Goal: Information Seeking & Learning: Learn about a topic

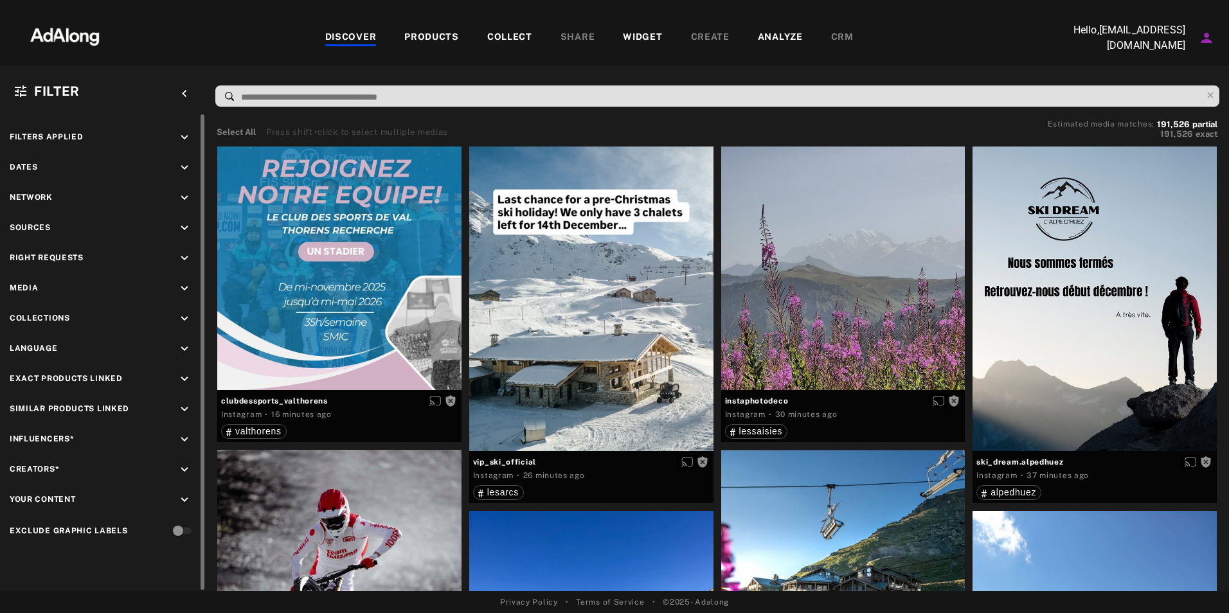
click at [180, 138] on icon "keyboard_arrow_down" at bounding box center [184, 138] width 14 height 14
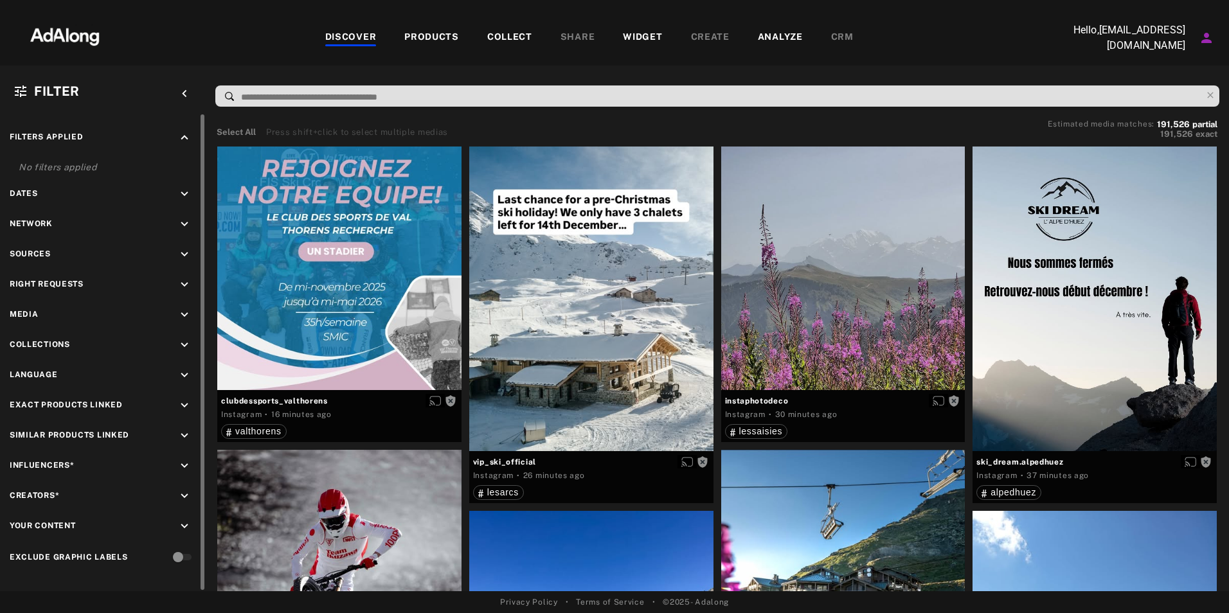
click at [180, 138] on icon "keyboard_arrow_up" at bounding box center [184, 138] width 14 height 14
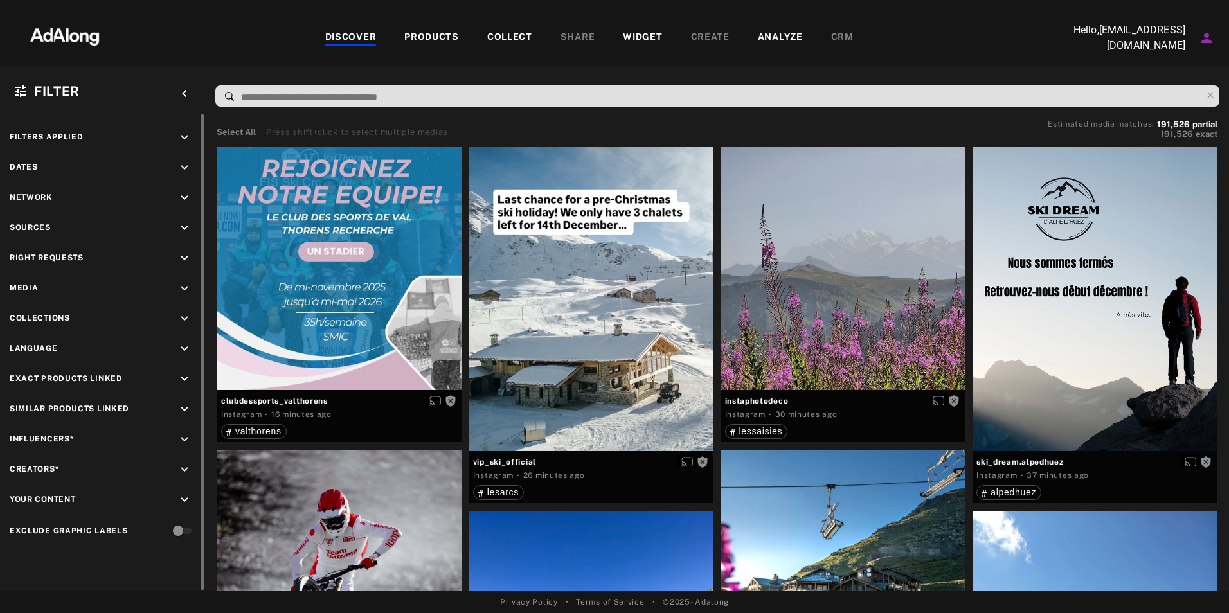
click at [179, 160] on div "Filters applied keyboard_arrow_down Dates keyboard_arrow_down Network keyboard_…" at bounding box center [103, 335] width 206 height 442
click at [183, 251] on icon "keyboard_arrow_down" at bounding box center [184, 258] width 14 height 14
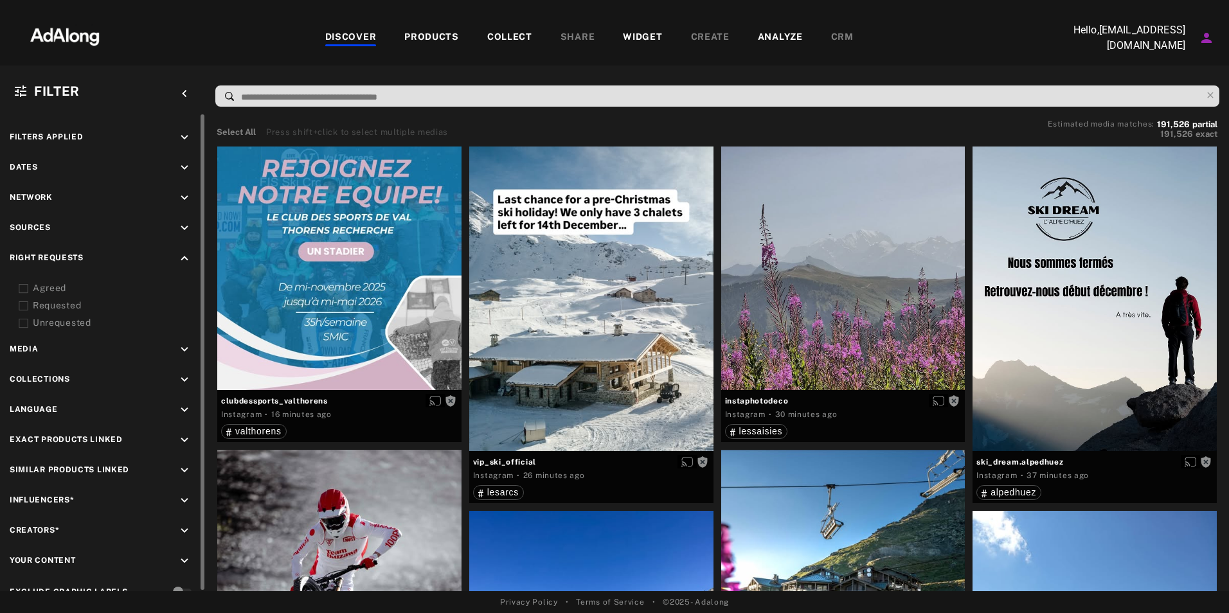
click at [183, 251] on icon "keyboard_arrow_up" at bounding box center [184, 258] width 14 height 14
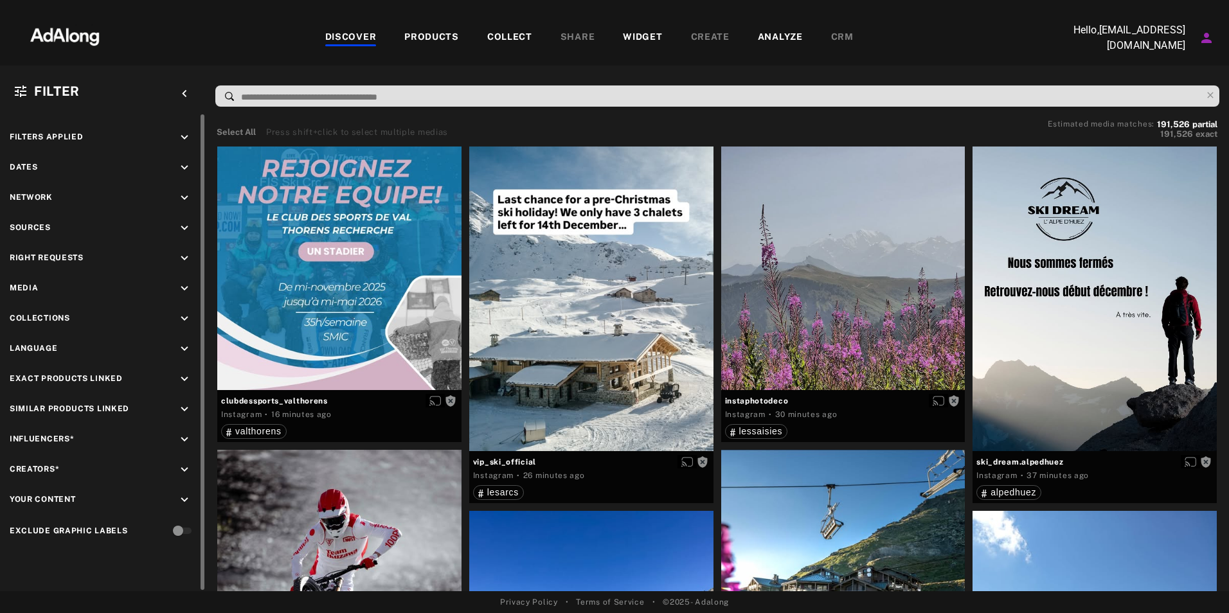
click at [183, 230] on icon "keyboard_arrow_down" at bounding box center [184, 228] width 14 height 14
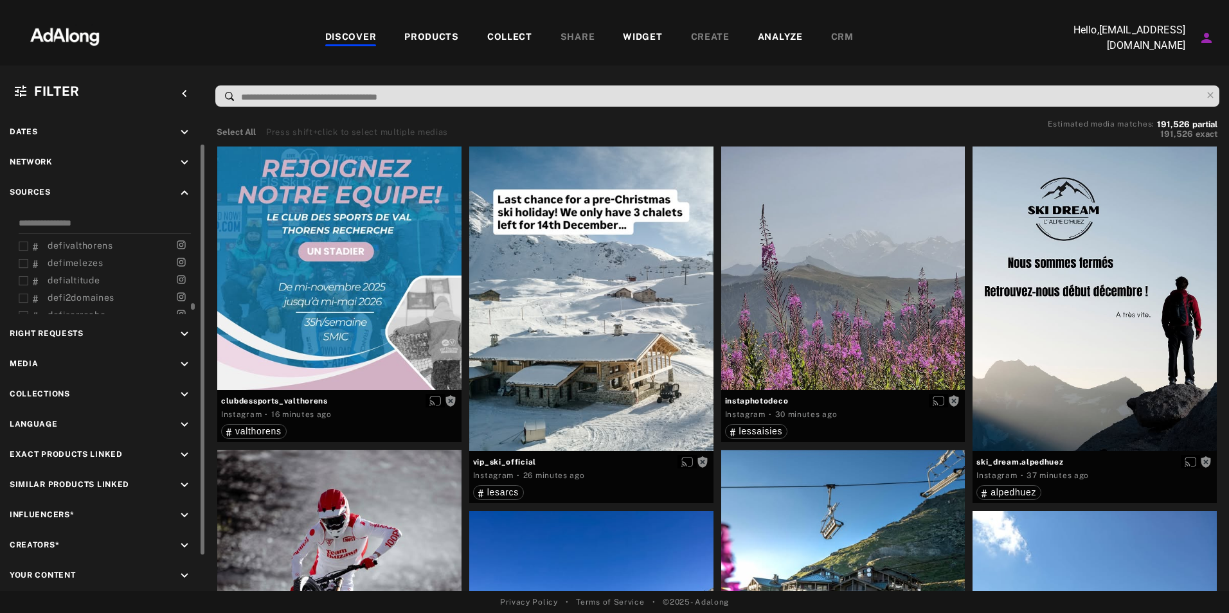
scroll to position [660, 0]
click at [183, 189] on icon "keyboard_arrow_up" at bounding box center [184, 193] width 14 height 14
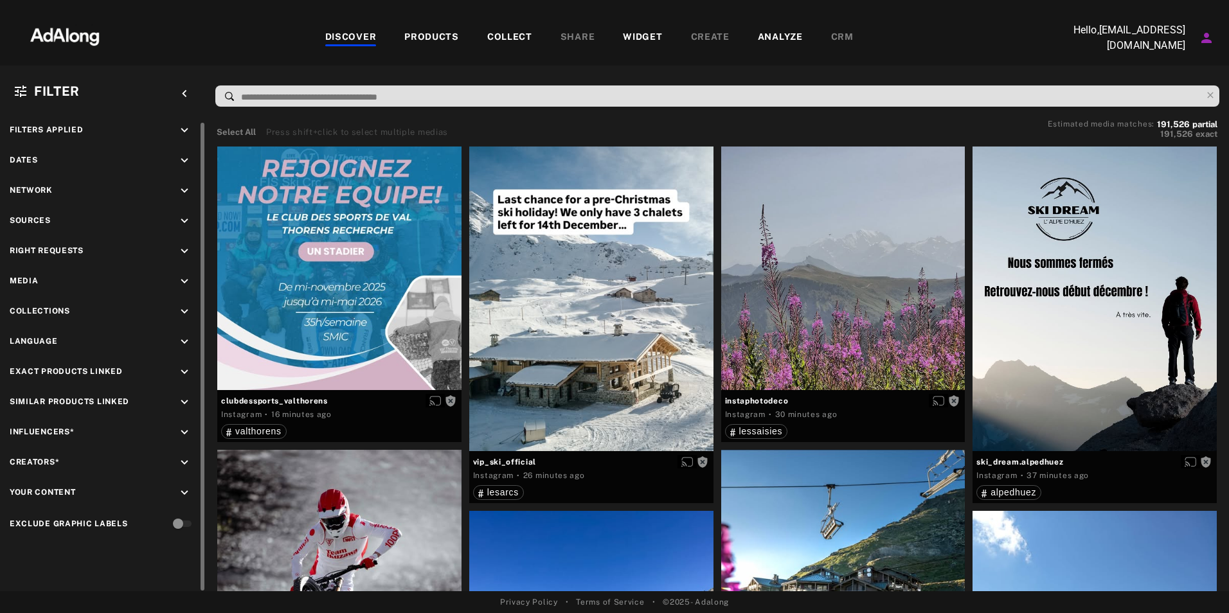
scroll to position [0, 0]
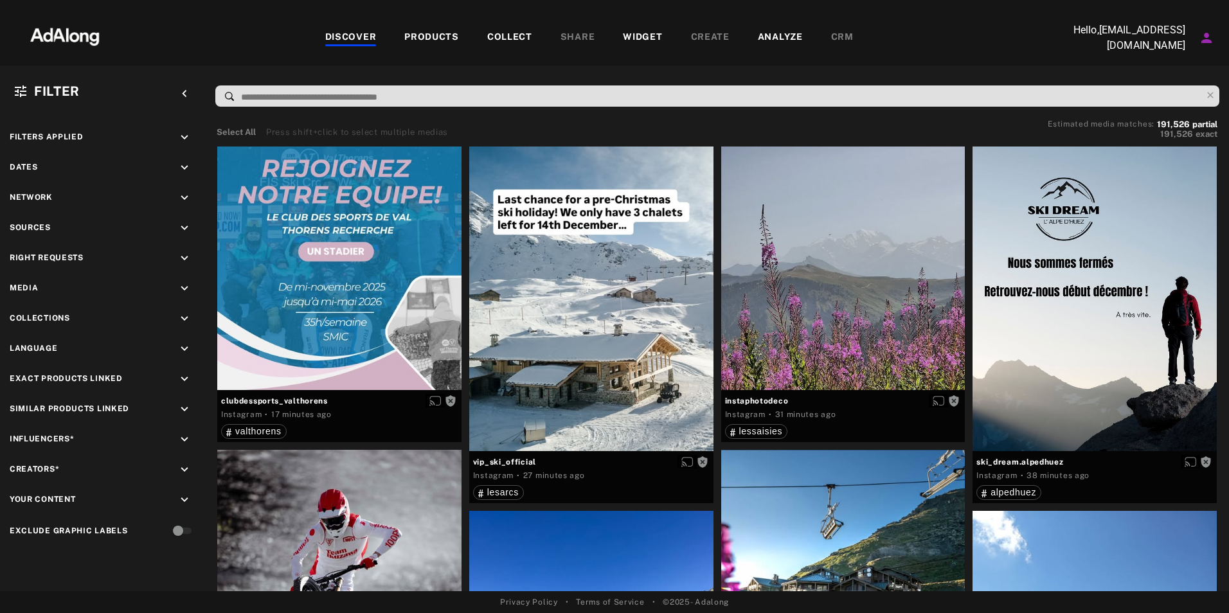
click at [185, 91] on icon "keyboard_arrow_left" at bounding box center [184, 94] width 14 height 14
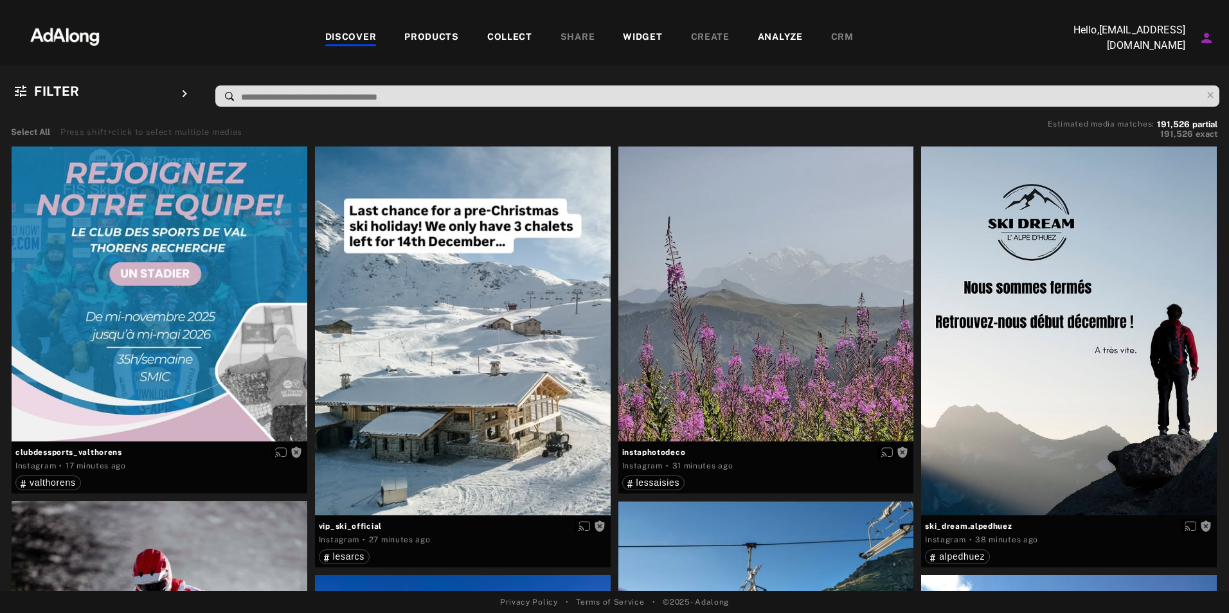
click at [186, 97] on icon "keyboard_arrow_right" at bounding box center [184, 94] width 14 height 14
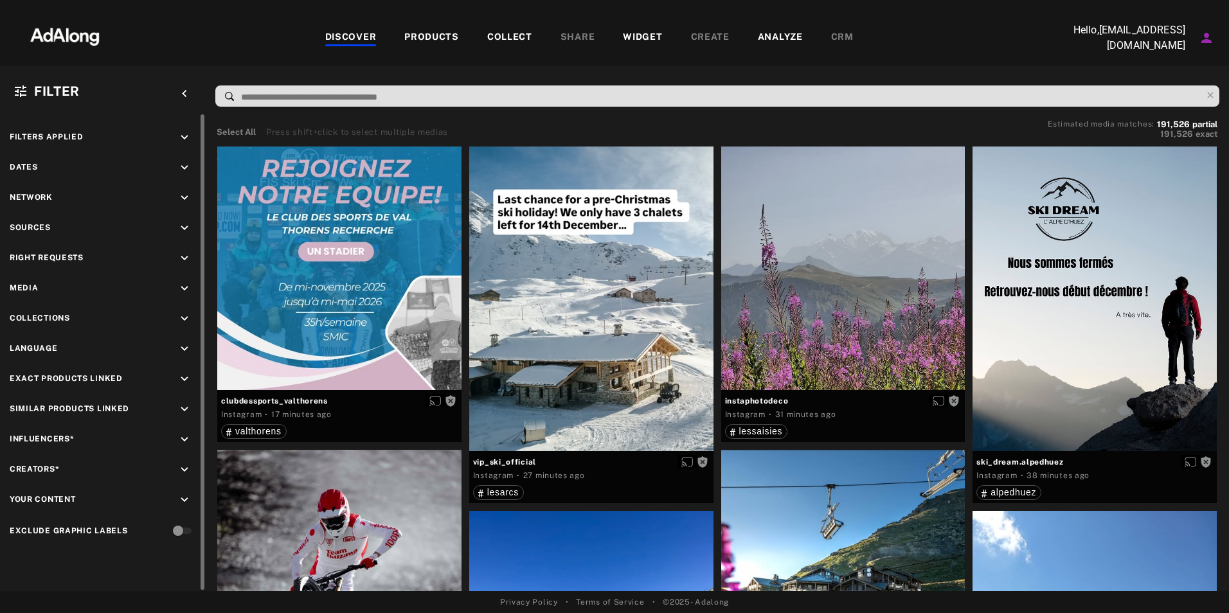
click at [188, 149] on div "Filters applied keyboard_arrow_down Dates keyboard_arrow_down Network keyboard_…" at bounding box center [103, 335] width 206 height 442
click at [185, 142] on icon "keyboard_arrow_down" at bounding box center [184, 138] width 14 height 14
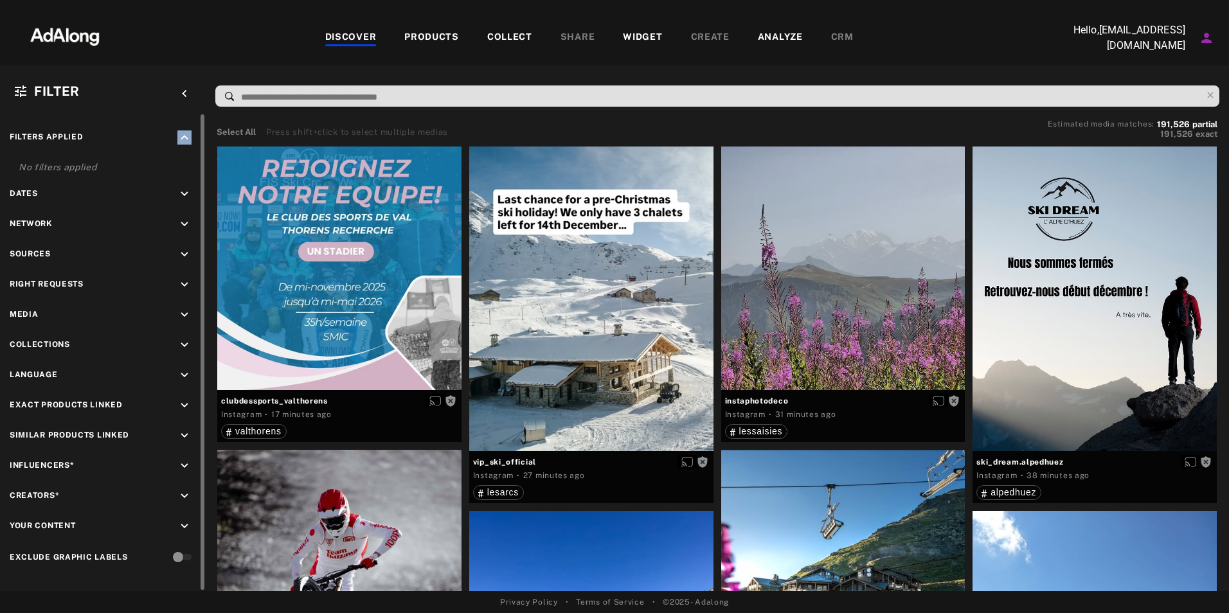
click at [185, 142] on icon "keyboard_arrow_up" at bounding box center [184, 138] width 14 height 14
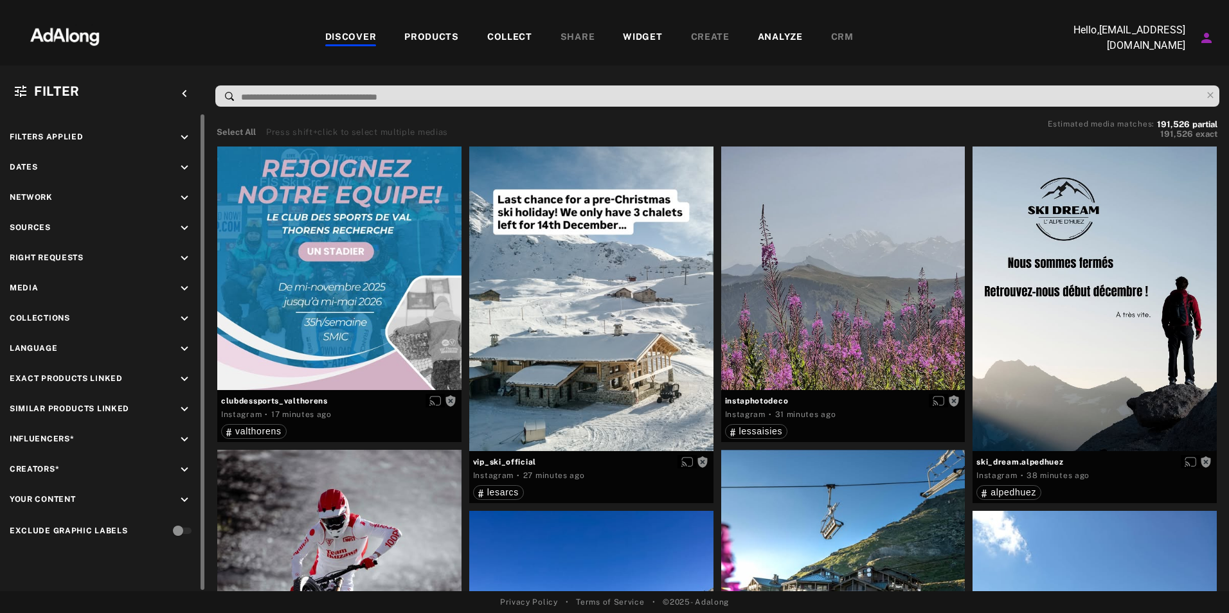
click at [186, 158] on div "Filters applied keyboard_arrow_down Dates keyboard_arrow_down Network keyboard_…" at bounding box center [103, 335] width 206 height 442
click at [186, 162] on icon "keyboard_arrow_down" at bounding box center [184, 168] width 14 height 14
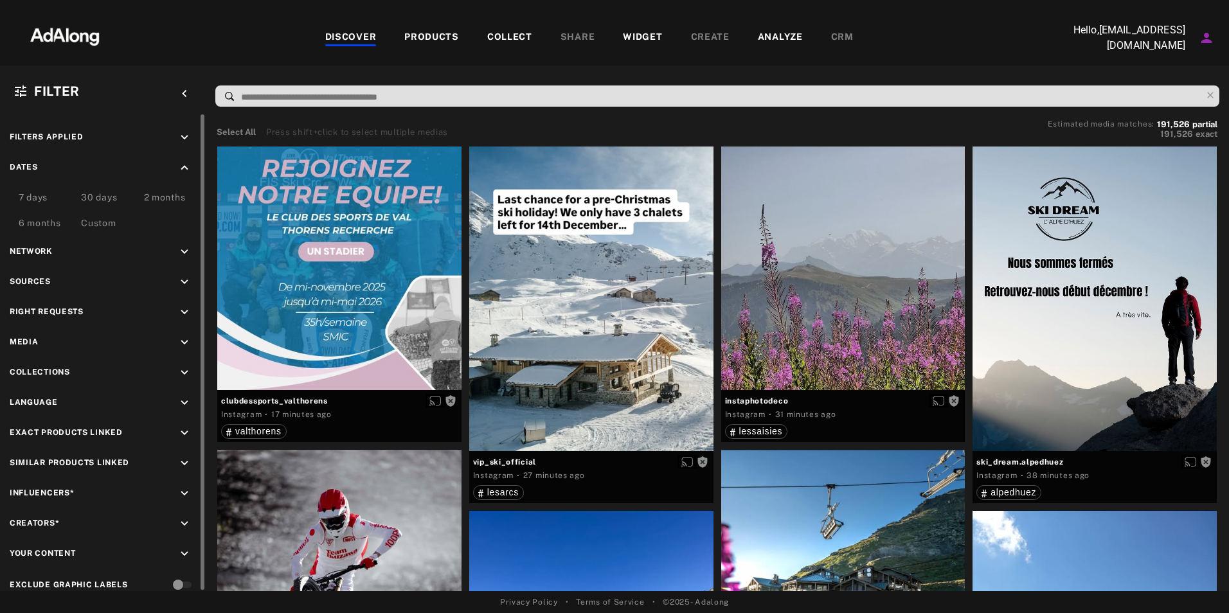
click at [186, 162] on icon "keyboard_arrow_up" at bounding box center [184, 168] width 14 height 14
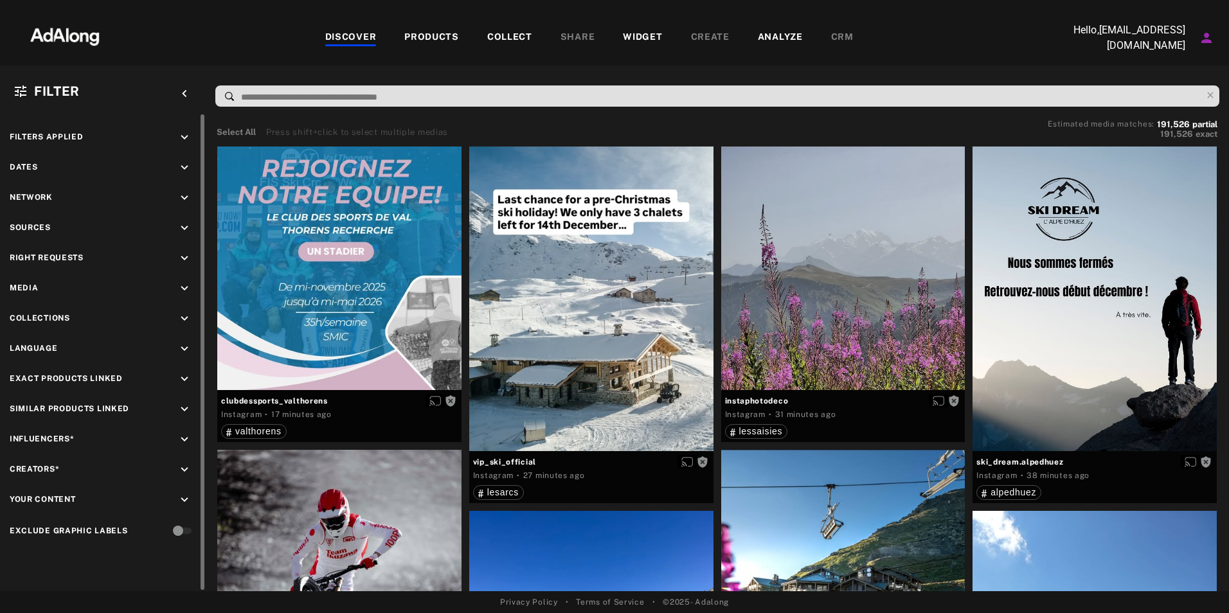
click at [185, 195] on icon "keyboard_arrow_down" at bounding box center [184, 198] width 14 height 14
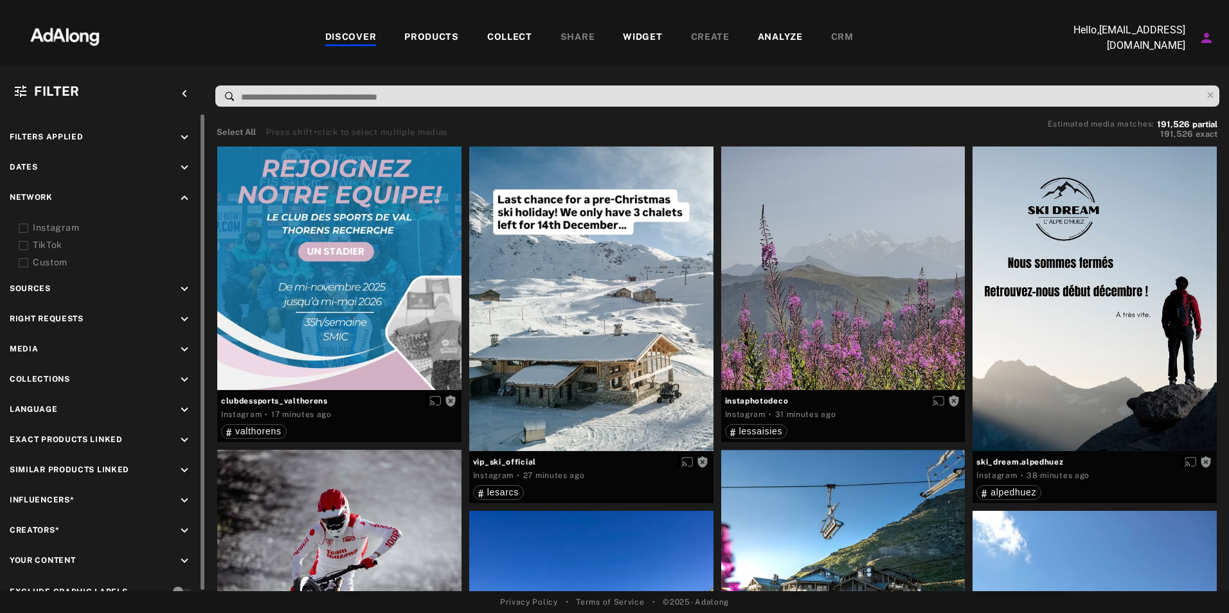
click at [16, 225] on div "Instagram TikTok Custom" at bounding box center [103, 245] width 186 height 48
click at [23, 230] on icon at bounding box center [24, 229] width 10 height 10
click at [190, 293] on icon "keyboard_arrow_down" at bounding box center [184, 289] width 14 height 14
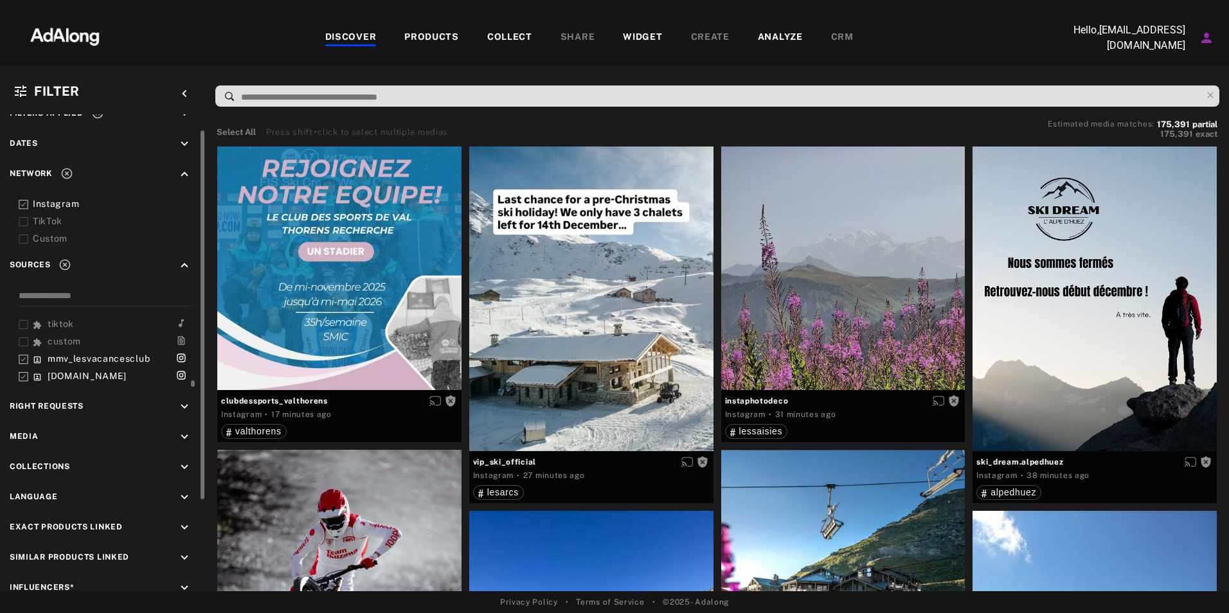
scroll to position [25, 0]
click at [20, 356] on icon at bounding box center [24, 359] width 10 height 10
click at [23, 375] on icon at bounding box center [24, 376] width 10 height 10
click at [21, 321] on icon at bounding box center [24, 324] width 10 height 10
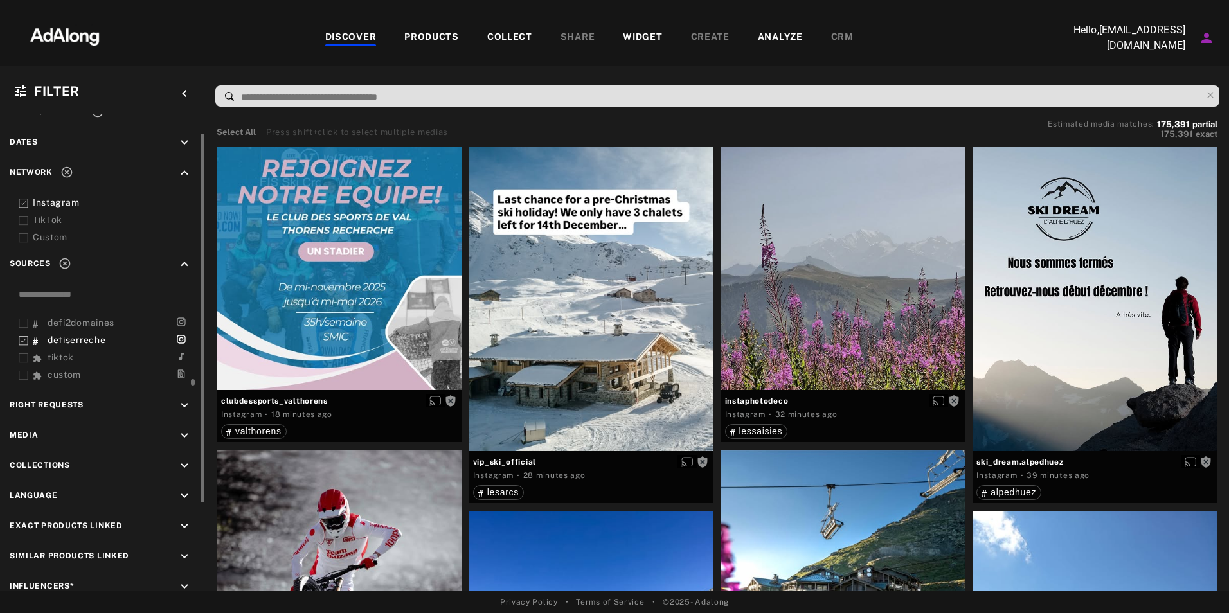
click at [22, 341] on icon at bounding box center [24, 341] width 10 height 10
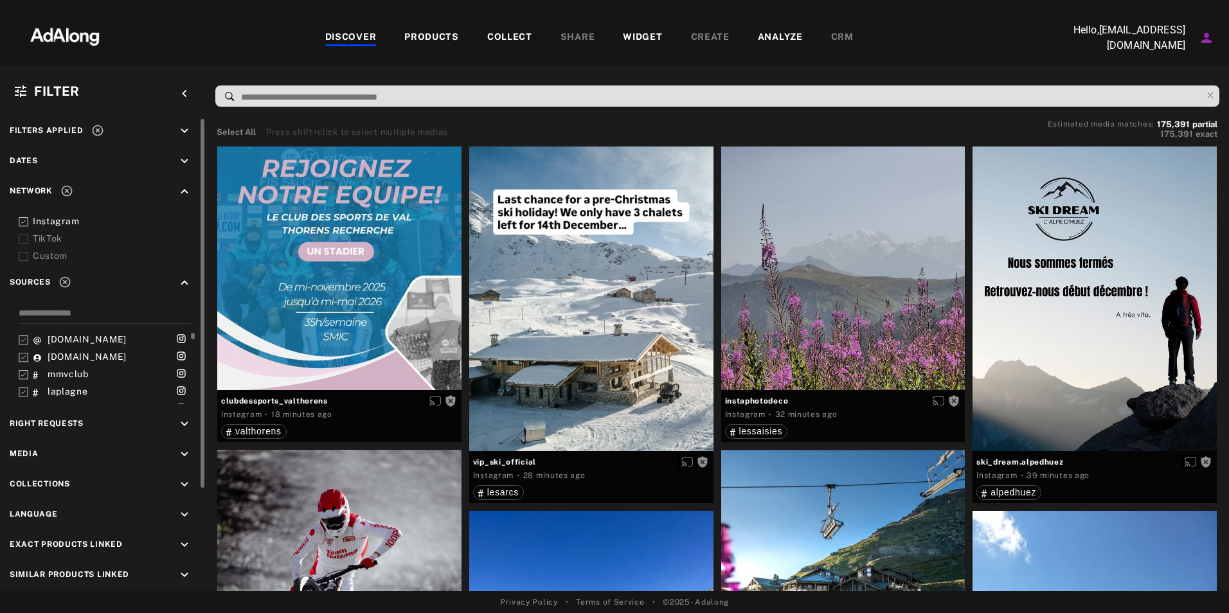
scroll to position [57, 0]
click at [21, 384] on polyline at bounding box center [23, 384] width 5 height 3
click at [23, 399] on icon at bounding box center [24, 402] width 10 height 10
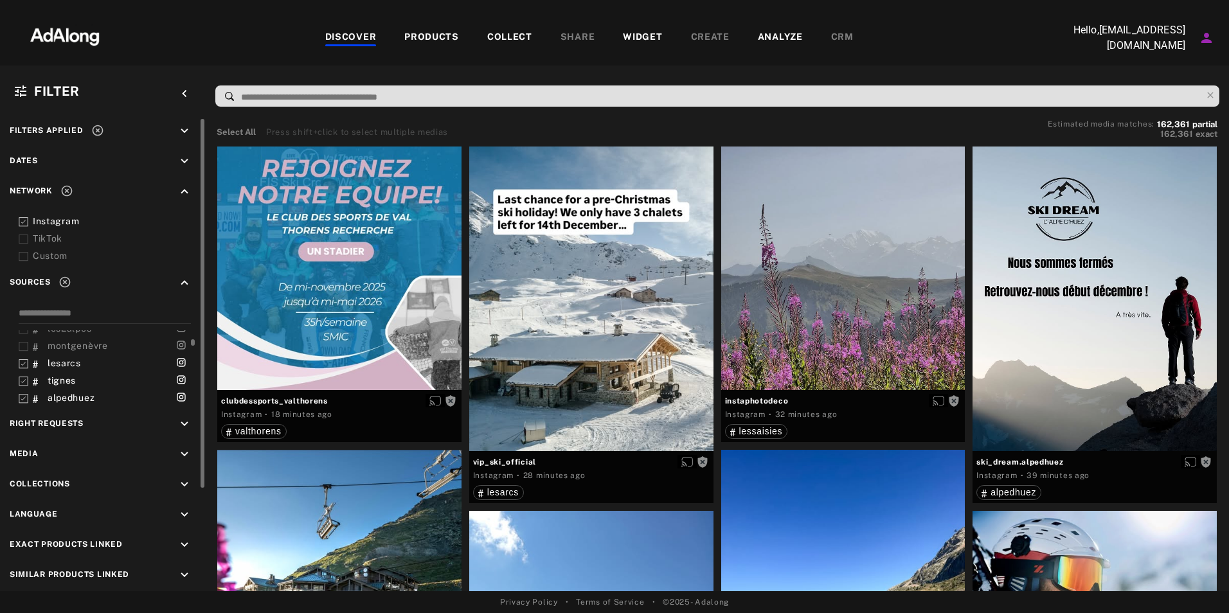
scroll to position [113, 0]
click at [19, 363] on rect at bounding box center [23, 363] width 8 height 8
click at [20, 381] on icon at bounding box center [24, 381] width 10 height 10
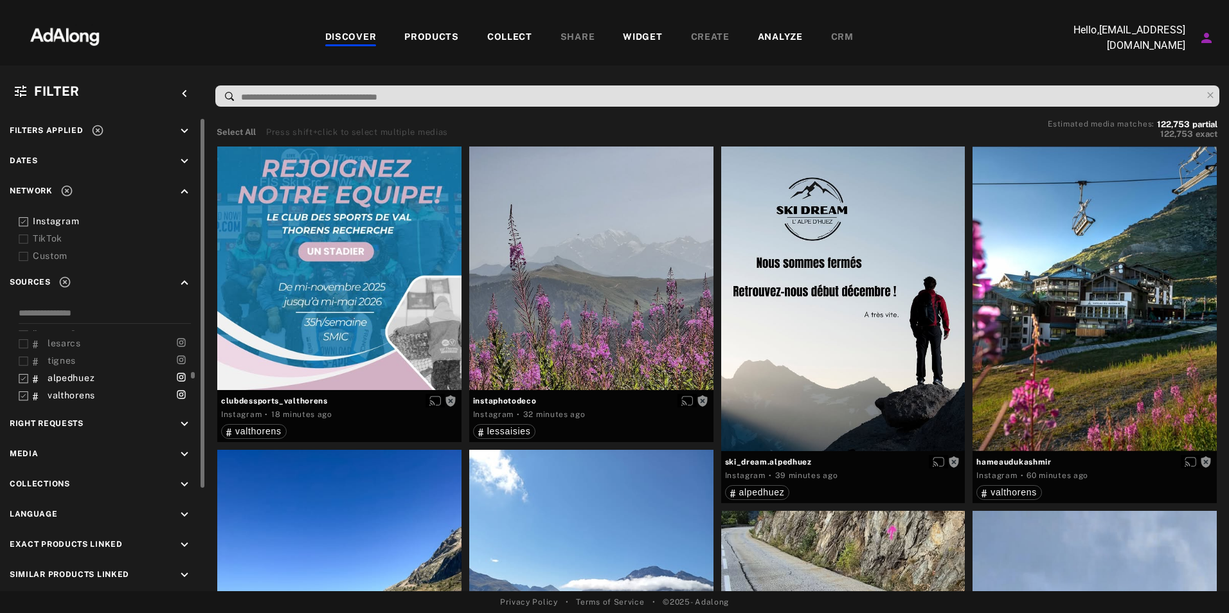
scroll to position [162, 0]
drag, startPoint x: 17, startPoint y: 347, endPoint x: 24, endPoint y: 352, distance: 8.4
click at [24, 352] on div "mmv_lesvacancesclub mmv_lesvacancesclub [DOMAIN_NAME] [DOMAIN_NAME] mmvclub lap…" at bounding box center [103, 355] width 186 height 98
click at [24, 352] on icon at bounding box center [24, 350] width 10 height 10
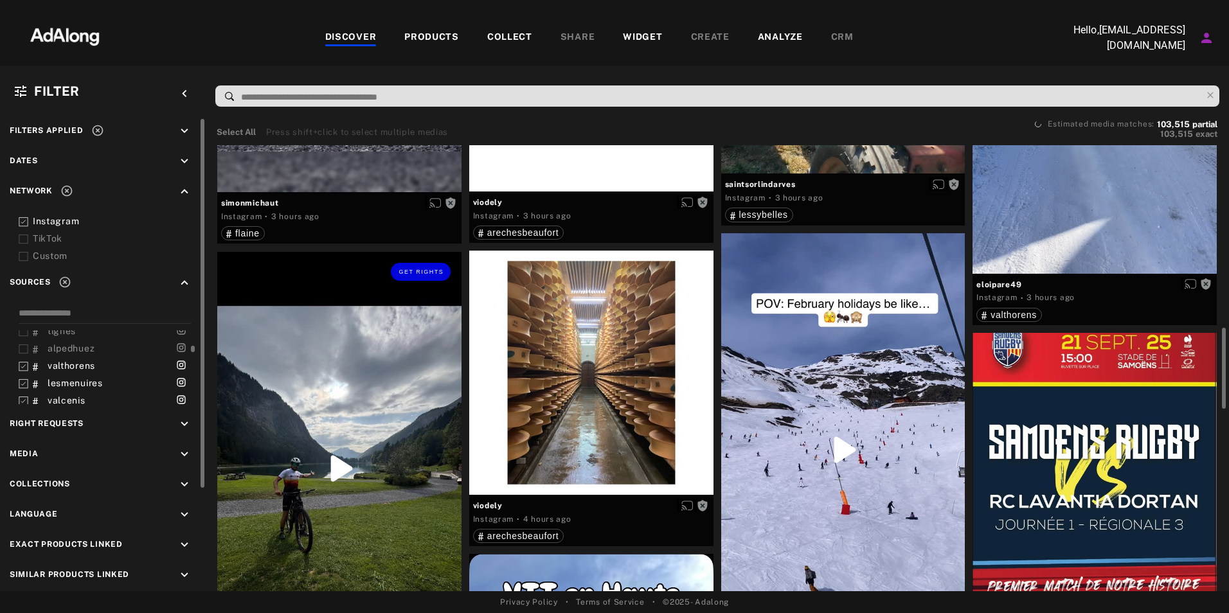
scroll to position [996, 0]
click at [406, 6] on div at bounding box center [614, 11] width 1229 height 23
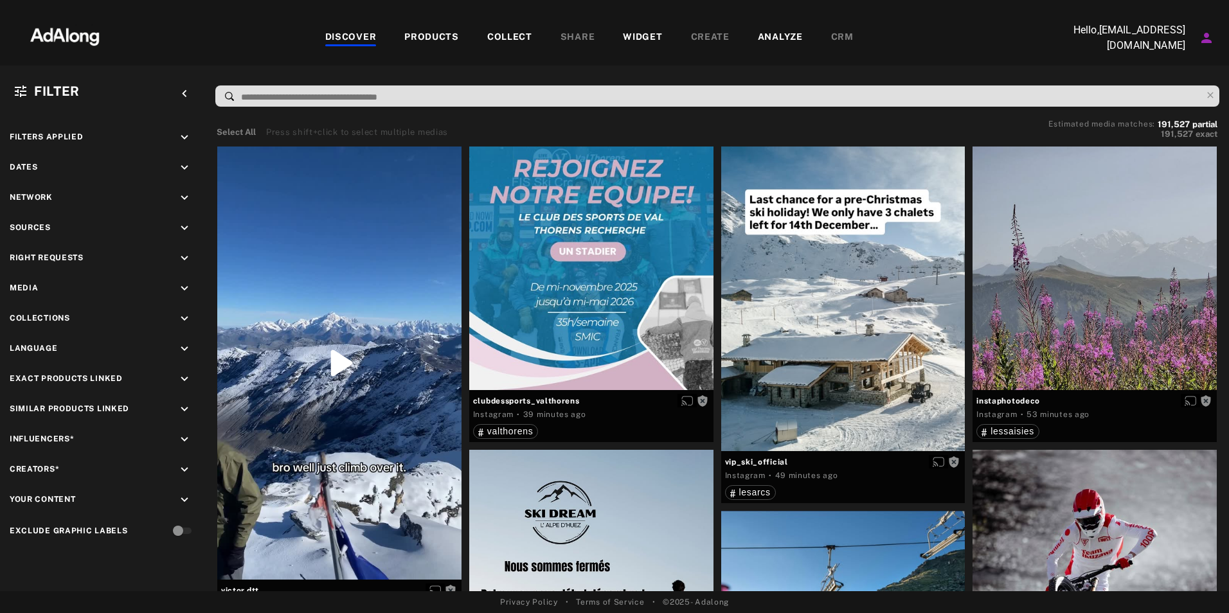
click at [437, 37] on div "PRODUCTS" at bounding box center [431, 37] width 55 height 15
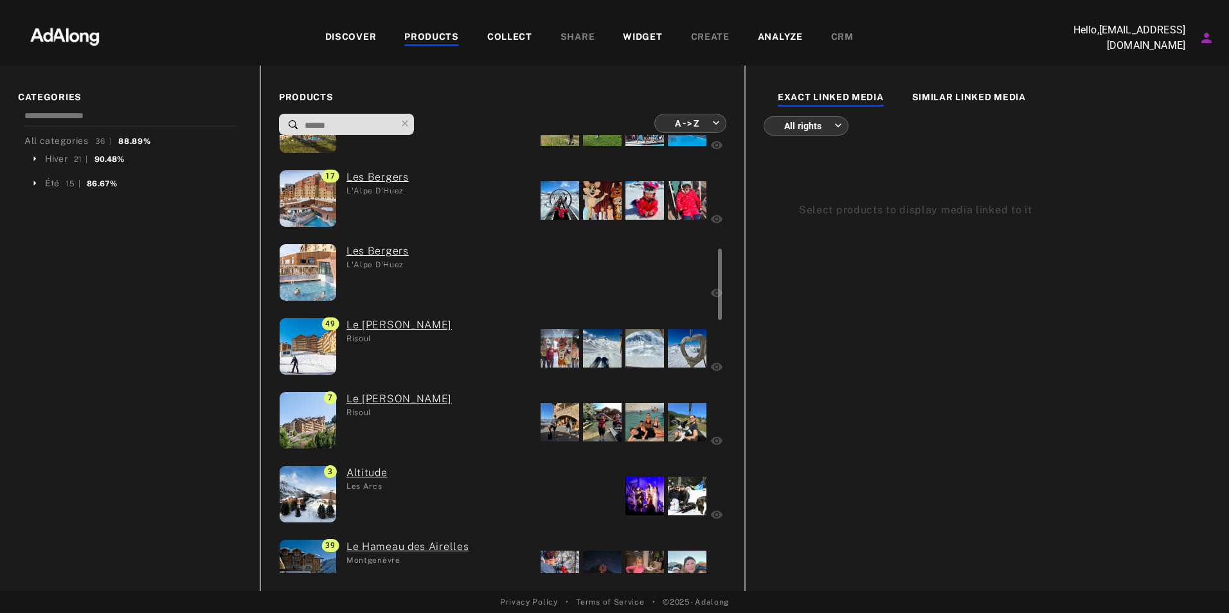
scroll to position [714, 0]
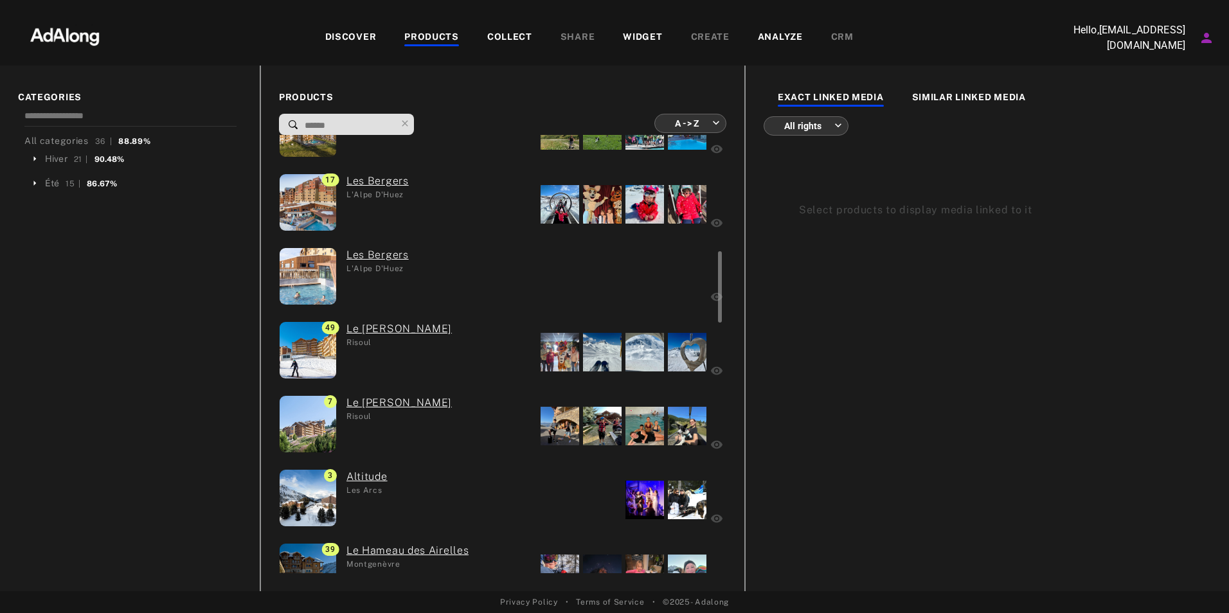
click at [357, 39] on div "DISCOVER" at bounding box center [350, 37] width 51 height 15
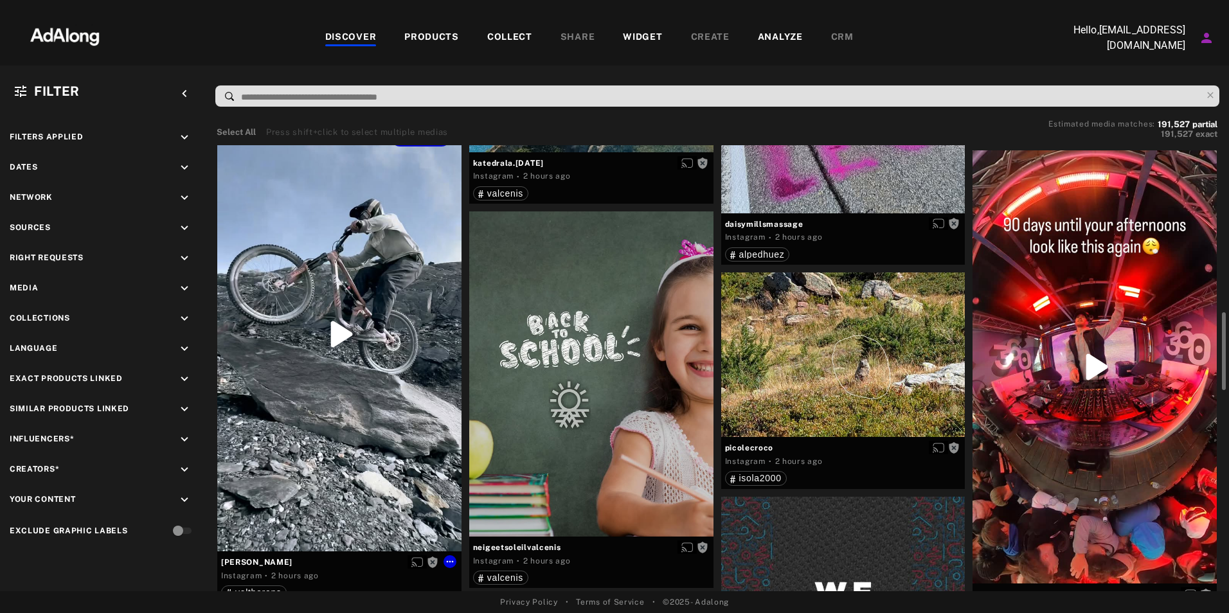
scroll to position [915, 0]
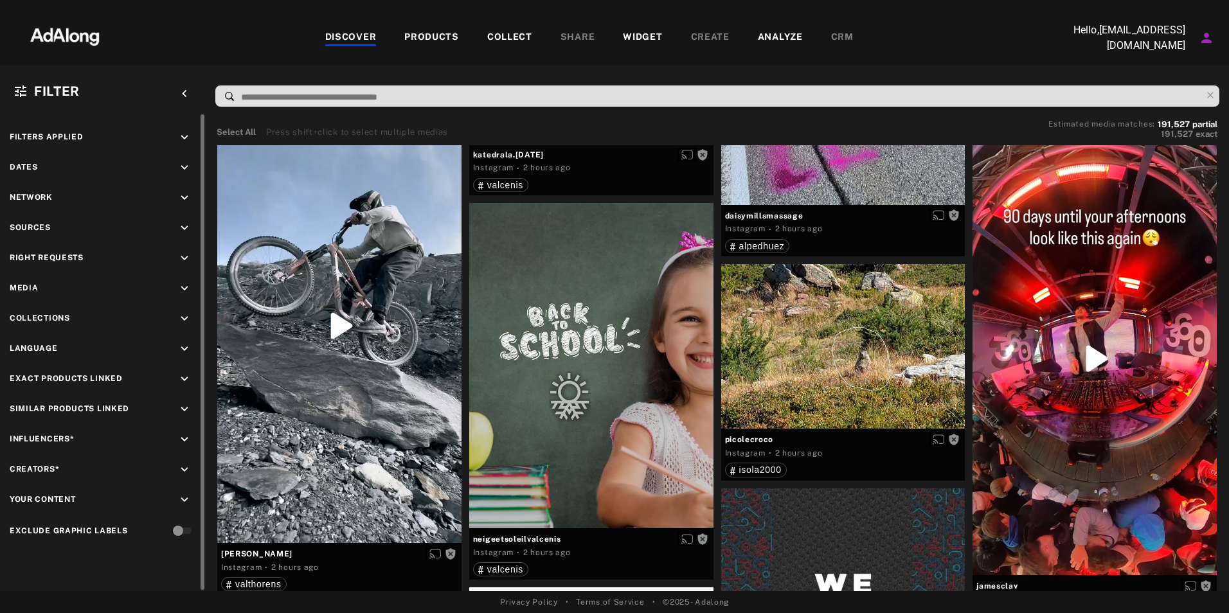
click at [186, 134] on icon "keyboard_arrow_down" at bounding box center [184, 138] width 14 height 14
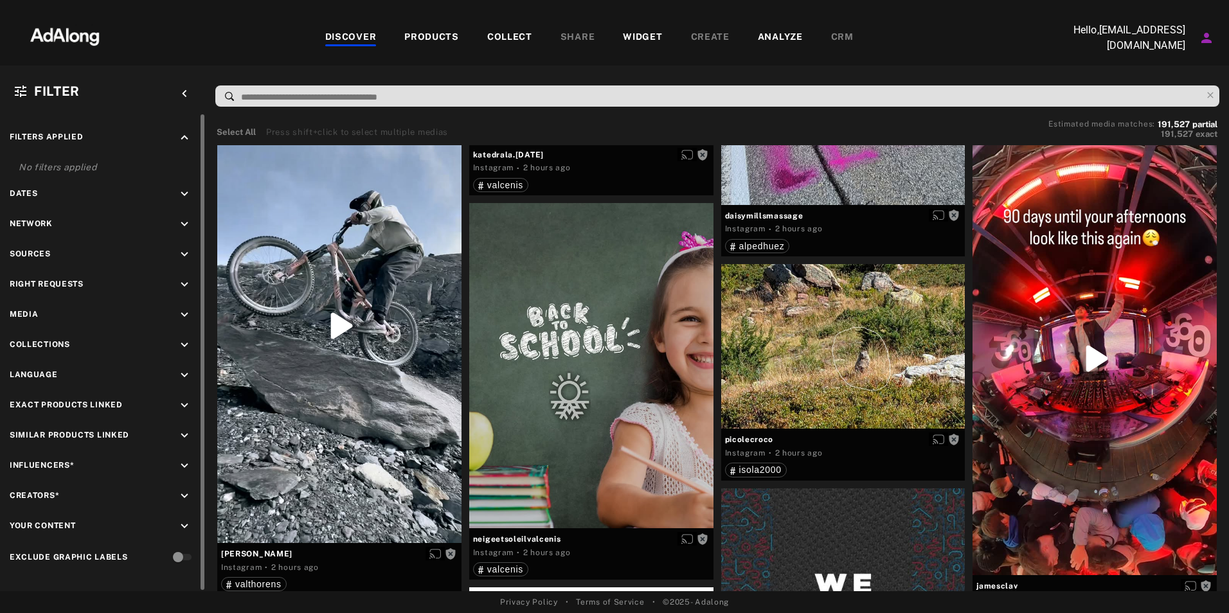
click at [186, 134] on icon "keyboard_arrow_up" at bounding box center [184, 138] width 14 height 14
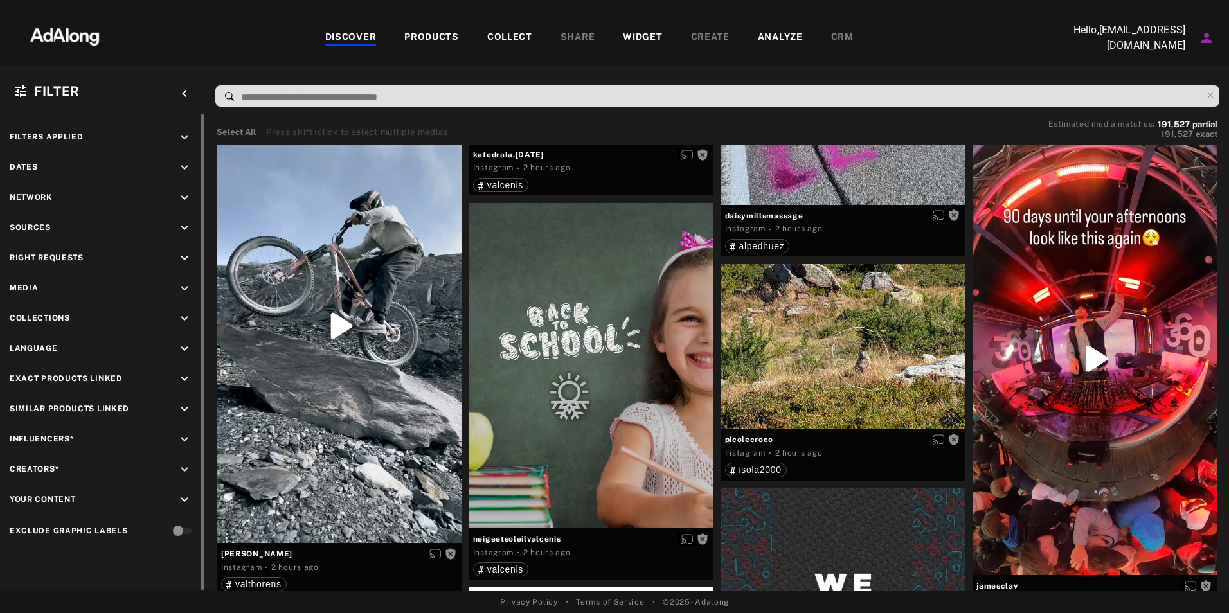
click at [184, 167] on icon "keyboard_arrow_down" at bounding box center [184, 168] width 14 height 14
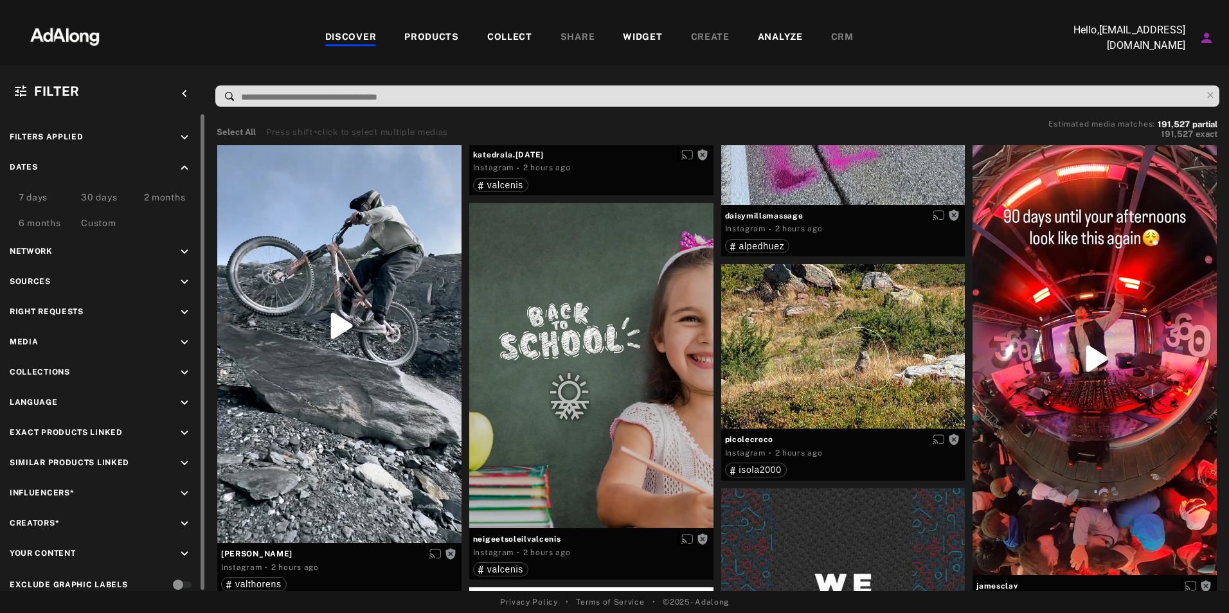
click at [184, 167] on icon "keyboard_arrow_up" at bounding box center [184, 168] width 14 height 14
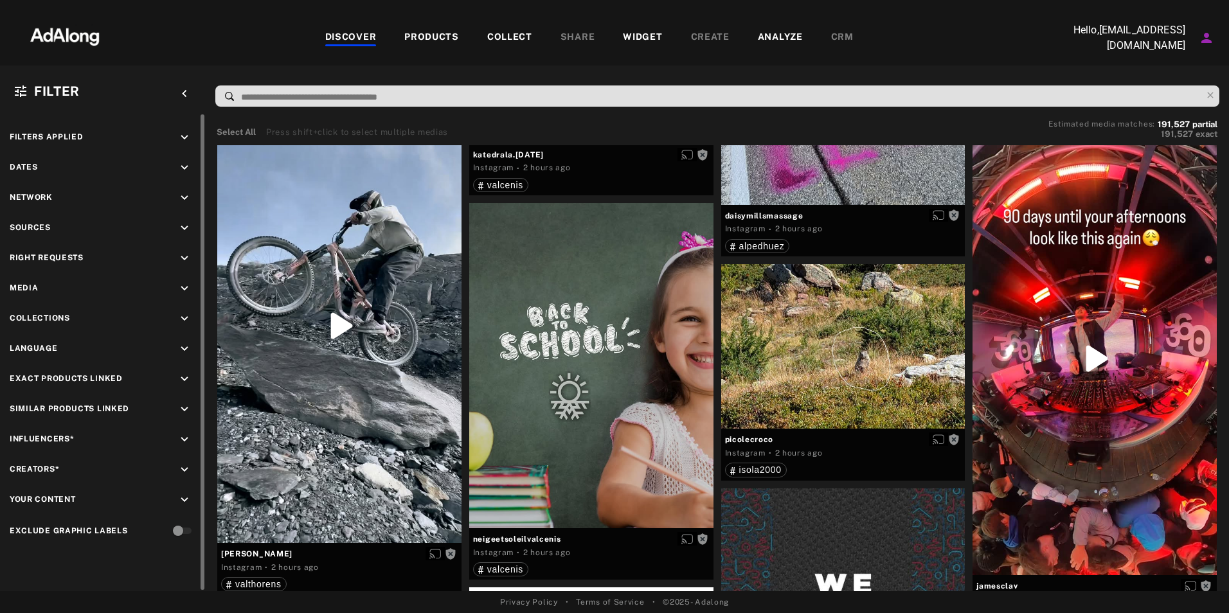
click at [180, 197] on icon "keyboard_arrow_down" at bounding box center [184, 198] width 14 height 14
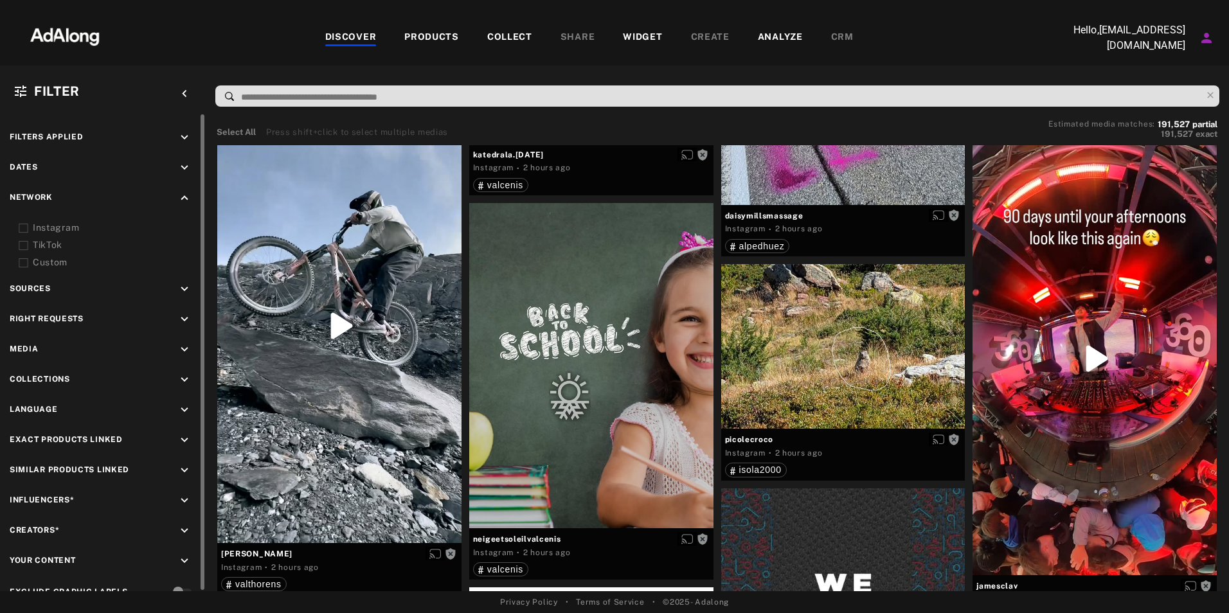
click at [24, 231] on icon at bounding box center [24, 229] width 10 height 10
click at [26, 226] on icon at bounding box center [24, 229] width 10 height 10
click at [186, 288] on icon "keyboard_arrow_down" at bounding box center [184, 289] width 14 height 14
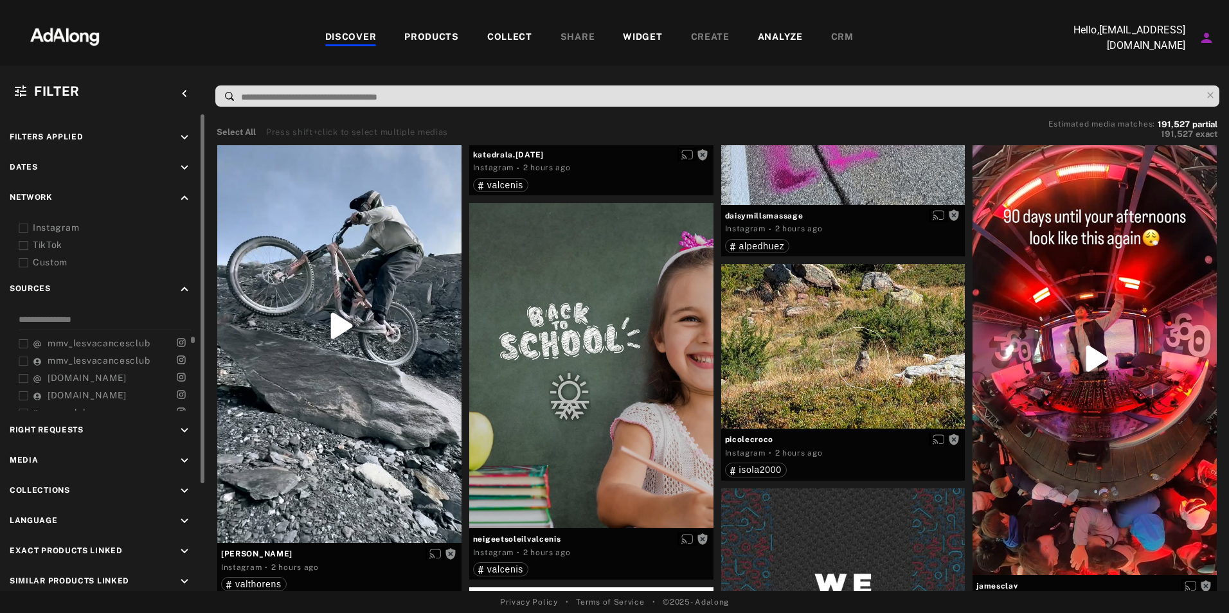
click at [22, 340] on icon at bounding box center [24, 344] width 10 height 10
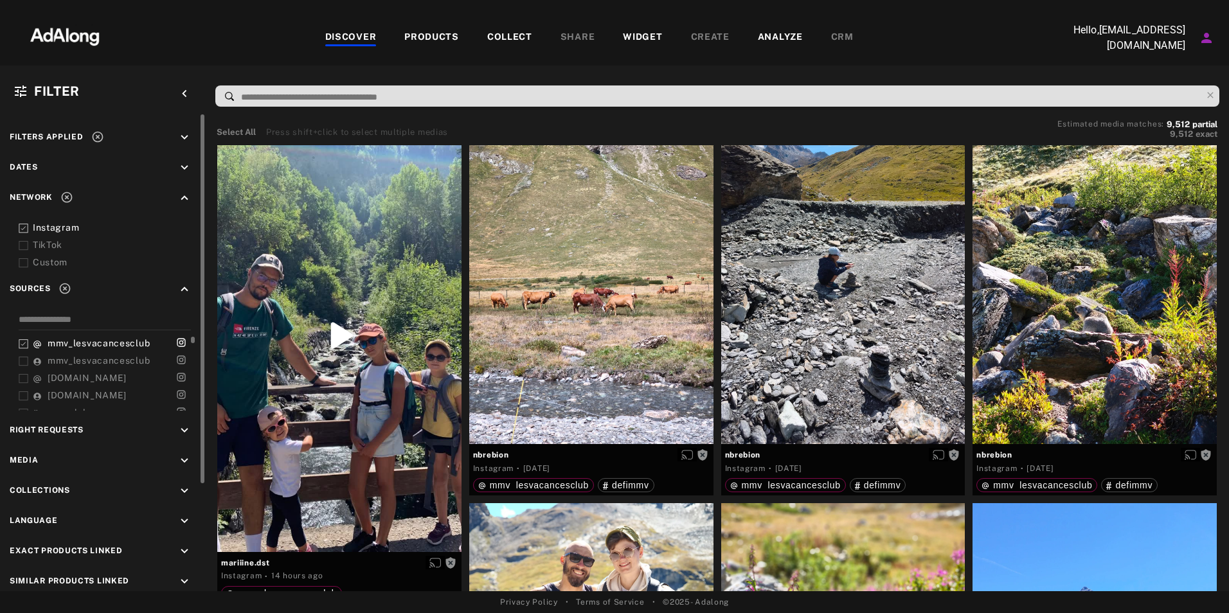
click at [24, 358] on icon at bounding box center [24, 362] width 10 height 10
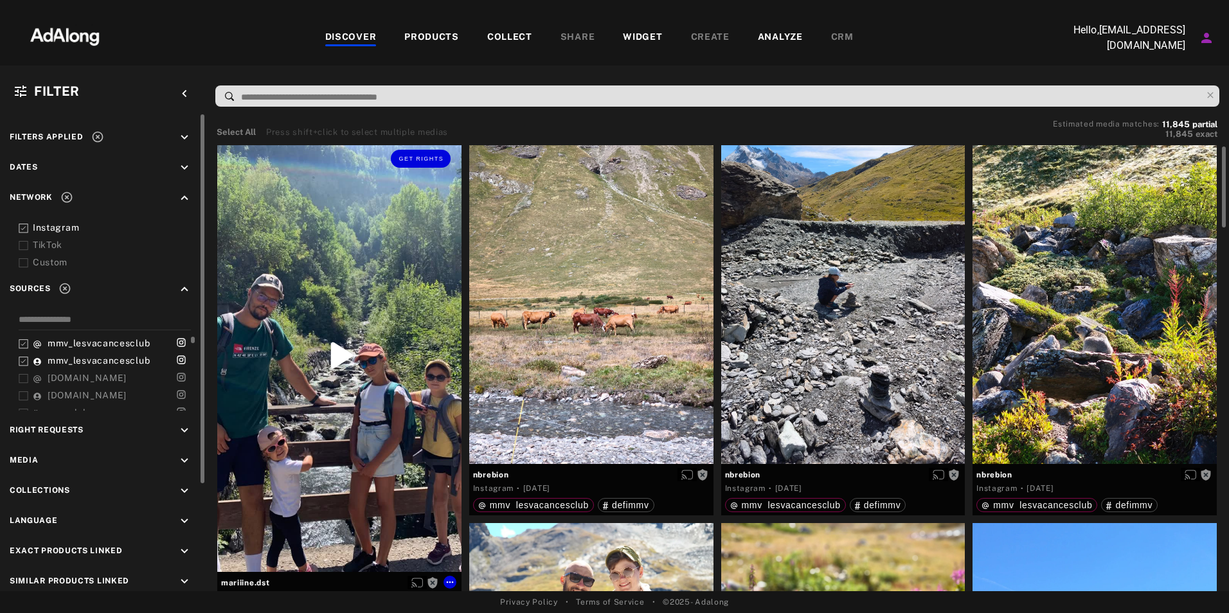
scroll to position [7, 0]
click at [184, 428] on icon "keyboard_arrow_down" at bounding box center [184, 431] width 14 height 14
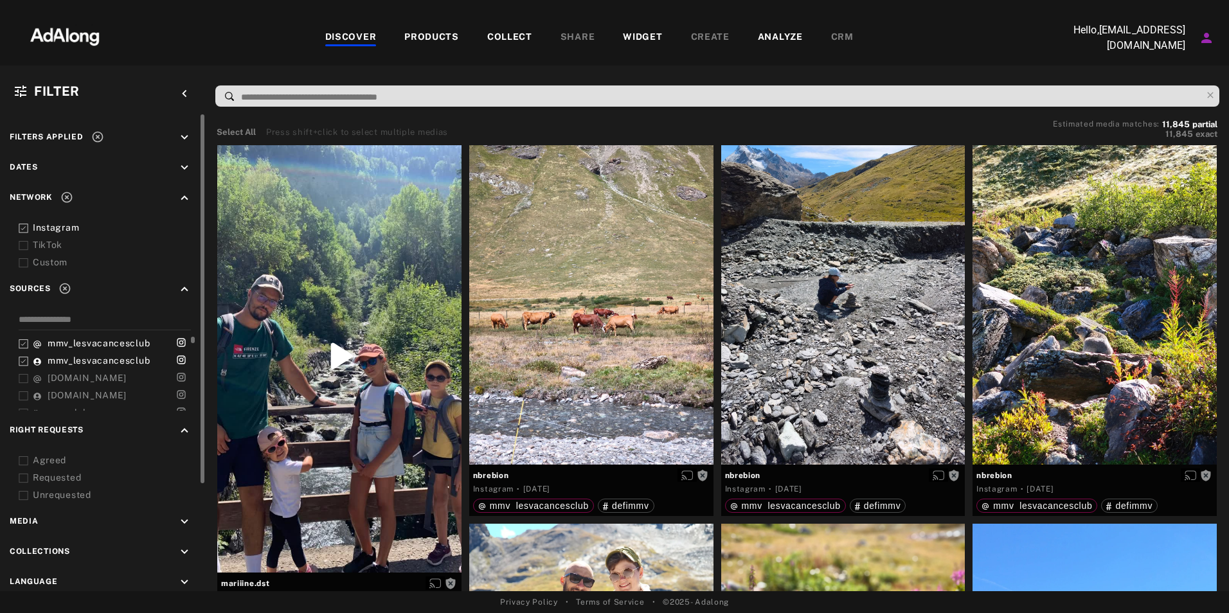
click at [24, 459] on icon at bounding box center [24, 461] width 10 height 10
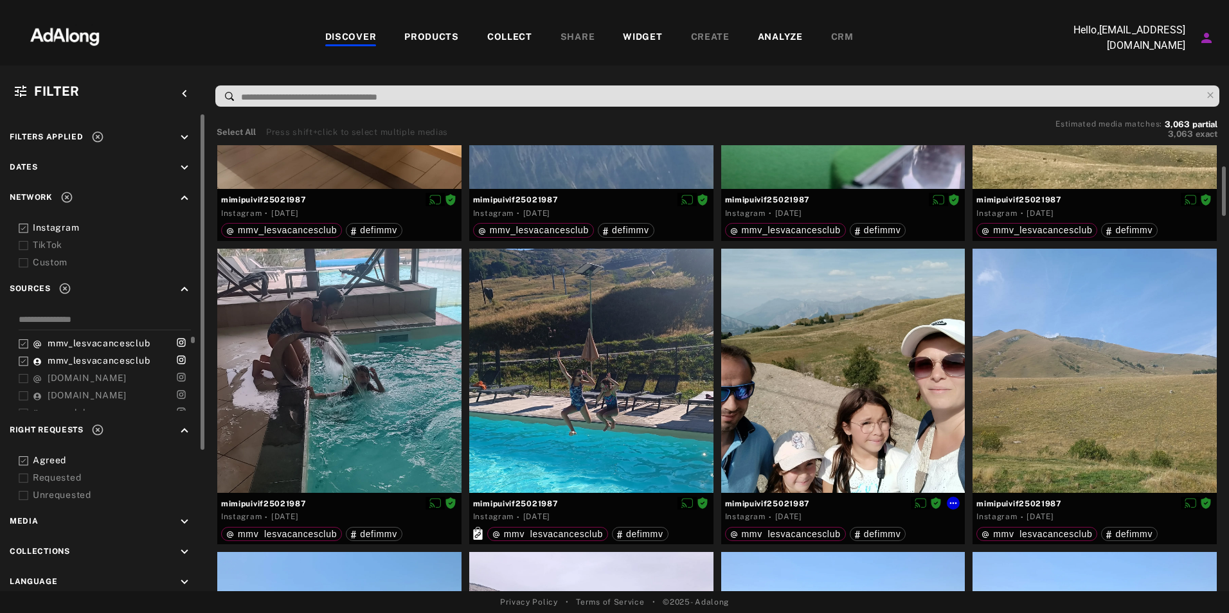
scroll to position [202, 0]
